Goal: Task Accomplishment & Management: Manage account settings

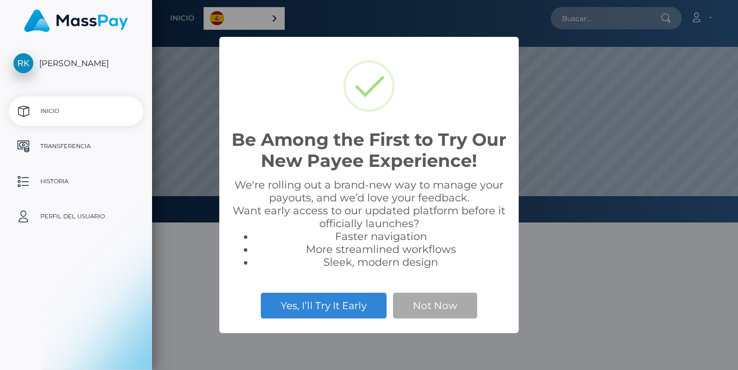
select select
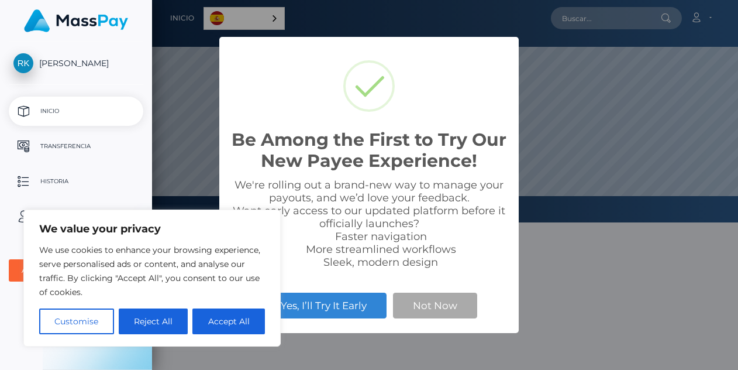
scroll to position [222, 586]
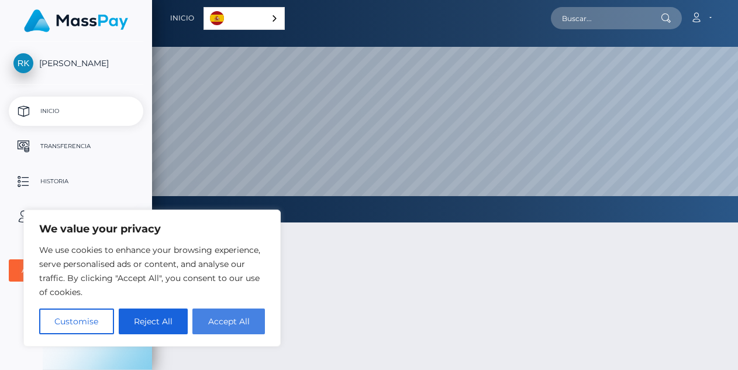
click at [249, 319] on button "Accept All" at bounding box center [229, 321] width 73 height 26
checkbox input "true"
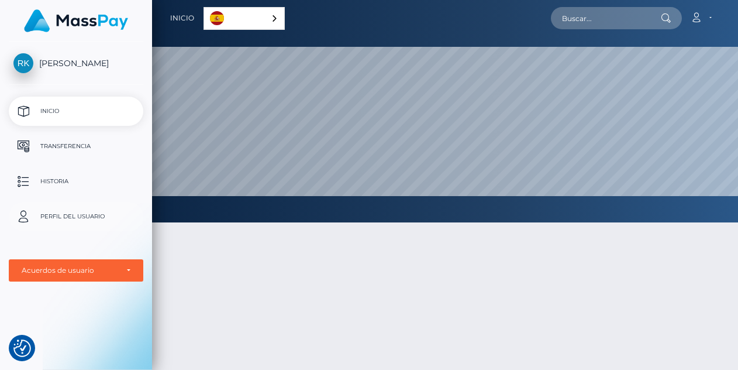
click at [80, 215] on p "Perfil del usuario" at bounding box center [75, 217] width 125 height 18
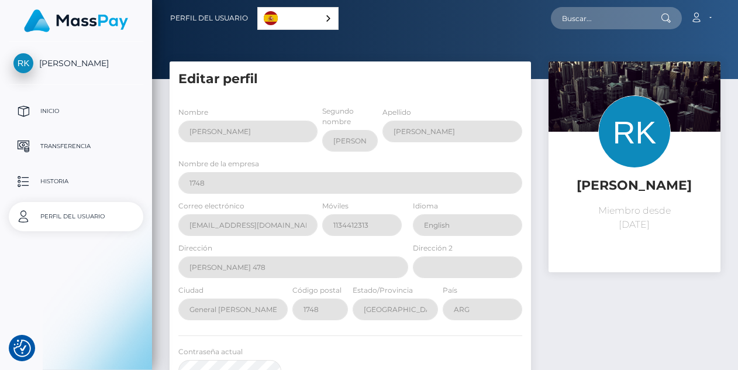
select select
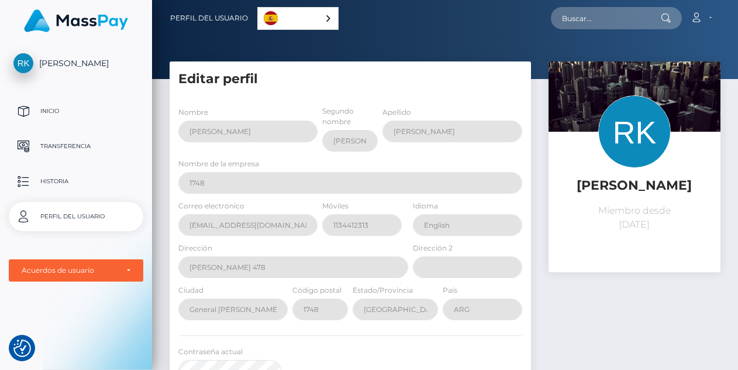
drag, startPoint x: 363, startPoint y: 235, endPoint x: 459, endPoint y: 40, distance: 217.5
click at [453, 39] on div at bounding box center [445, 39] width 586 height 79
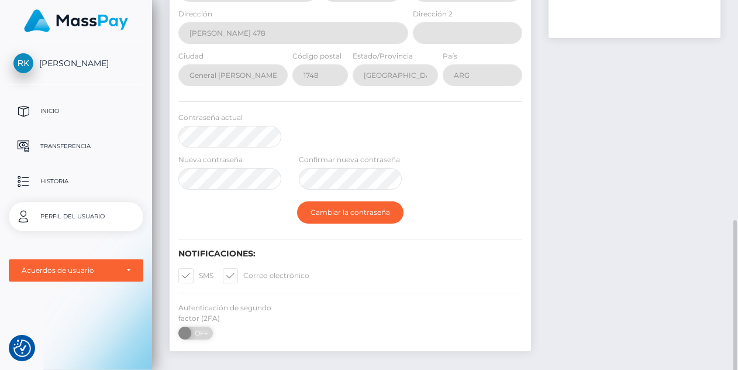
scroll to position [293, 0]
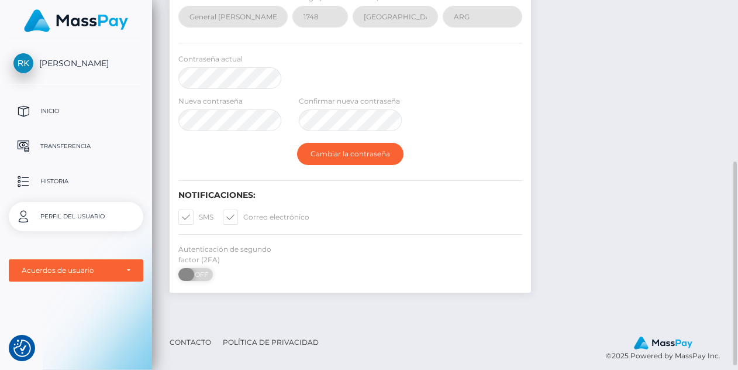
click at [187, 276] on span at bounding box center [186, 274] width 16 height 13
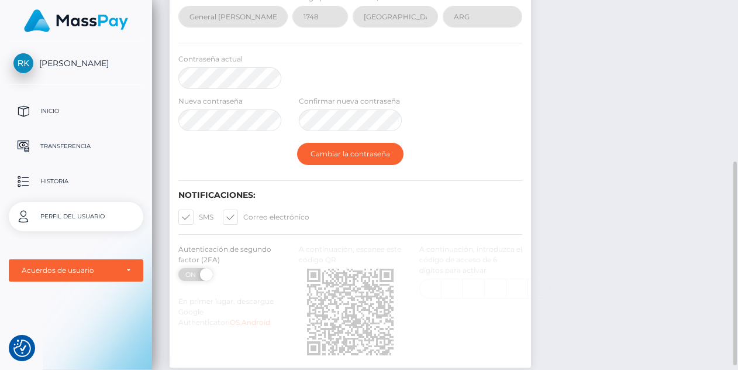
drag, startPoint x: 198, startPoint y: 277, endPoint x: 214, endPoint y: 273, distance: 16.3
click at [214, 274] on div "Autenticación de segundo factor (2FA) ON OFF" at bounding box center [230, 265] width 121 height 43
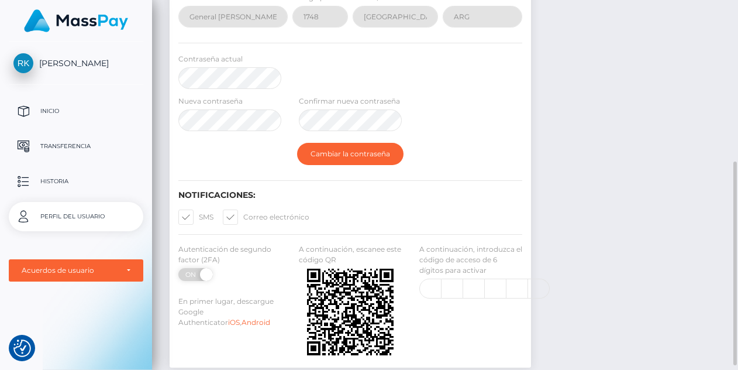
drag, startPoint x: 204, startPoint y: 276, endPoint x: 161, endPoint y: 285, distance: 44.2
click at [162, 287] on div "Editar perfil Nombre [PERSON_NAME] nombre [PERSON_NAME] Apellido [PERSON_NAME] …" at bounding box center [350, 74] width 379 height 610
click at [205, 272] on span at bounding box center [205, 274] width 16 height 13
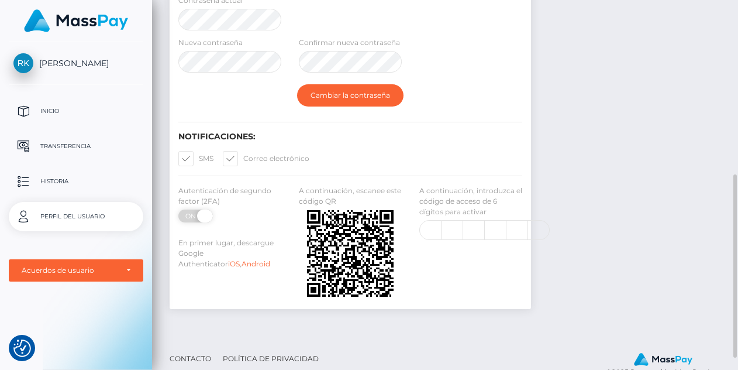
click at [204, 218] on span at bounding box center [205, 215] width 16 height 13
drag, startPoint x: 183, startPoint y: 218, endPoint x: 189, endPoint y: 218, distance: 6.4
click at [183, 218] on span "ON" at bounding box center [191, 215] width 29 height 13
checkbox input "false"
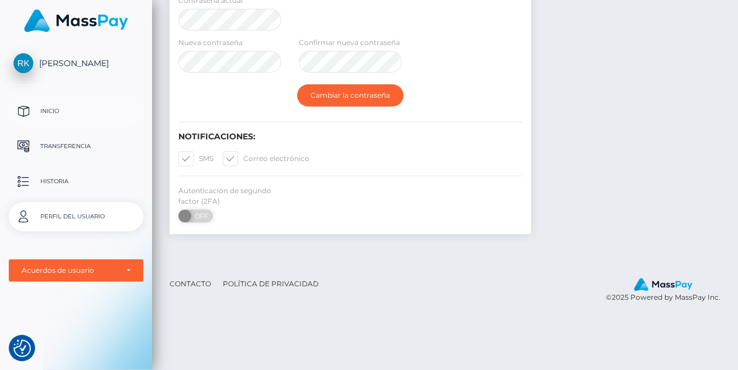
click at [53, 111] on p "Inicio" at bounding box center [75, 111] width 125 height 18
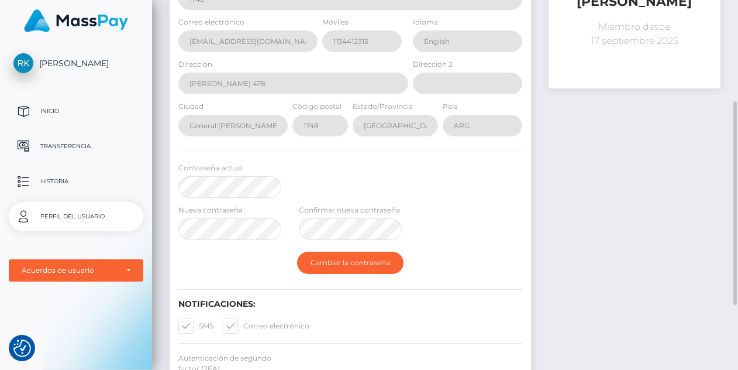
scroll to position [125, 0]
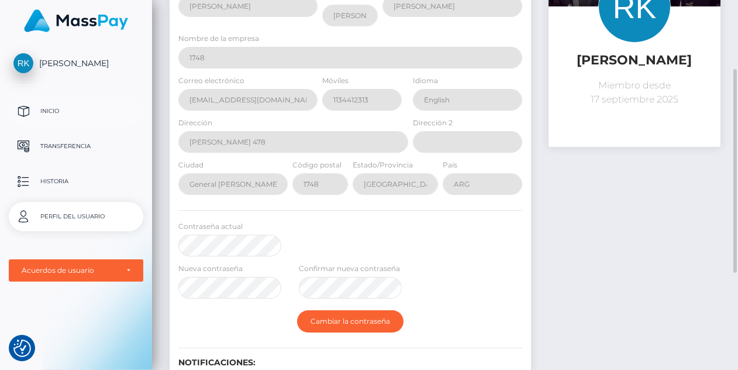
click at [53, 112] on p "Inicio" at bounding box center [75, 111] width 125 height 18
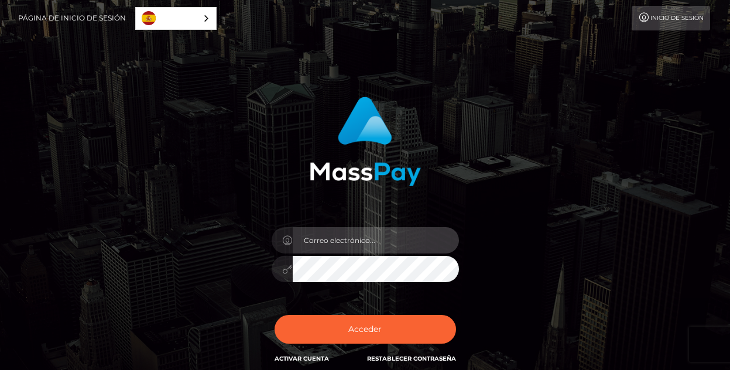
click at [357, 234] on input "email" at bounding box center [376, 240] width 166 height 26
type input "[EMAIL_ADDRESS][DOMAIN_NAME]"
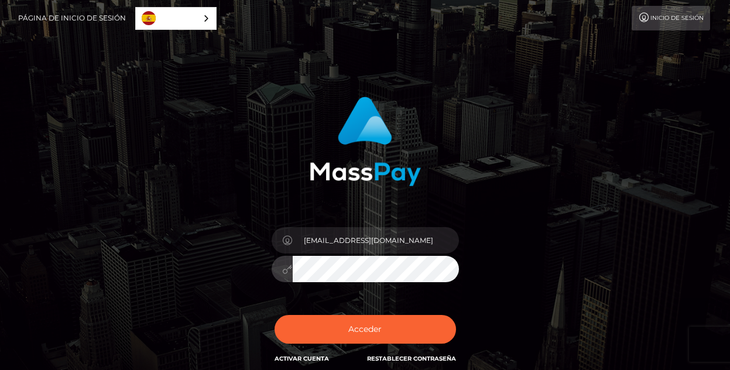
click at [274, 315] on button "Acceder" at bounding box center [364, 329] width 181 height 29
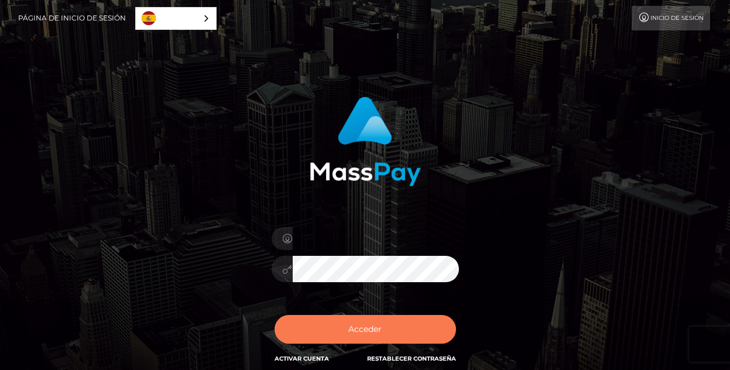
click at [379, 320] on button "Acceder" at bounding box center [364, 329] width 181 height 29
